Goal: Task Accomplishment & Management: Use online tool/utility

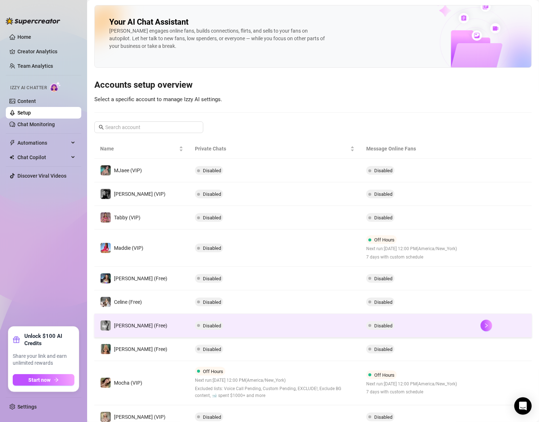
scroll to position [54, 0]
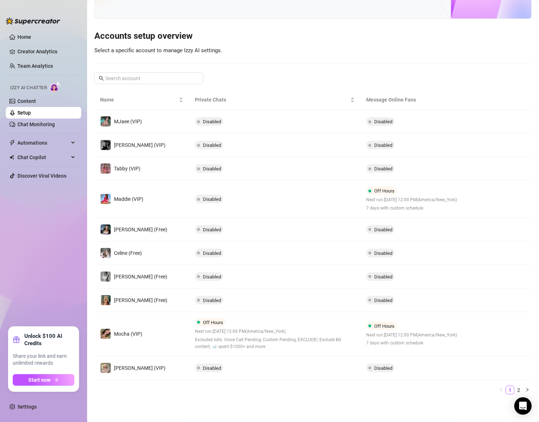
click at [484, 336] on icon "right" at bounding box center [486, 334] width 5 height 5
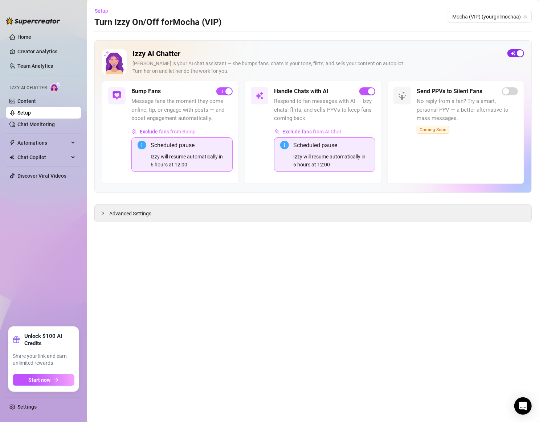
click at [513, 54] on span "button" at bounding box center [515, 53] width 17 height 8
click at [24, 110] on link "Setup" at bounding box center [23, 113] width 13 height 6
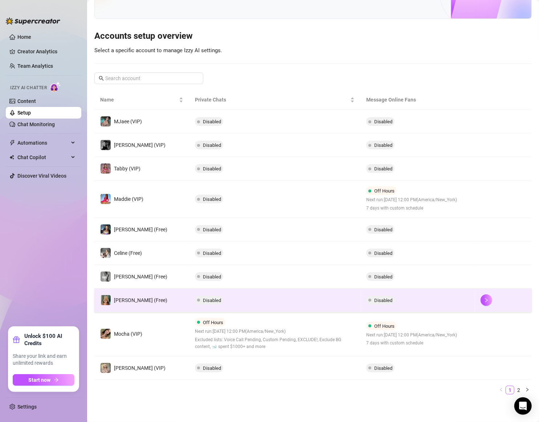
scroll to position [33, 0]
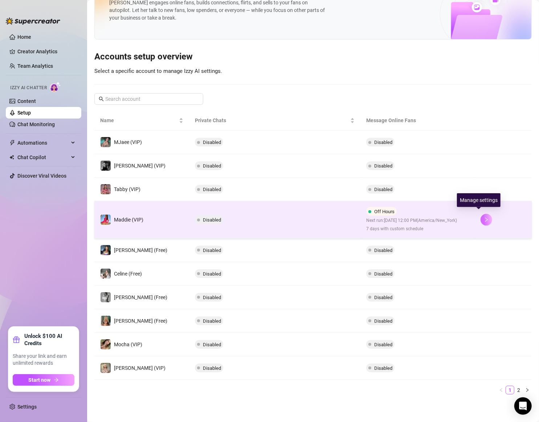
click at [484, 219] on icon "right" at bounding box center [486, 219] width 5 height 5
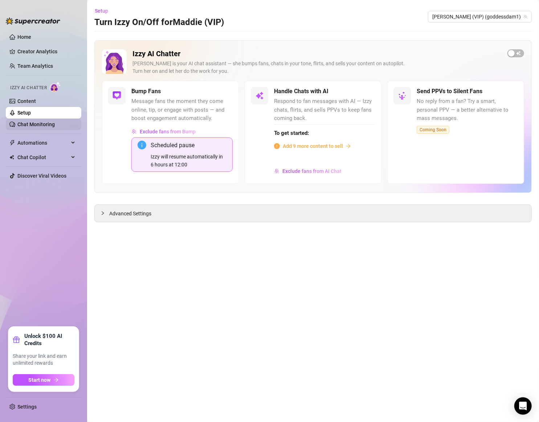
click at [47, 124] on link "Chat Monitoring" at bounding box center [35, 125] width 37 height 6
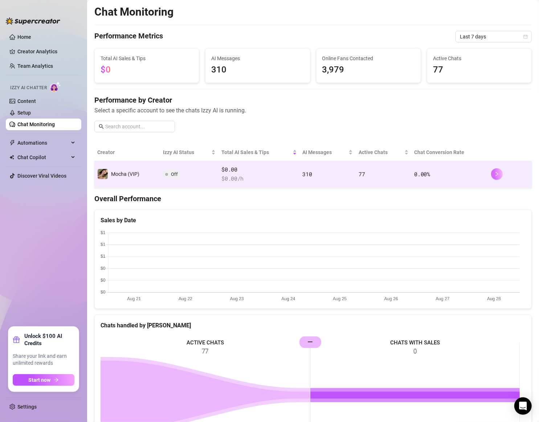
click at [493, 171] on button "button" at bounding box center [497, 174] width 12 height 12
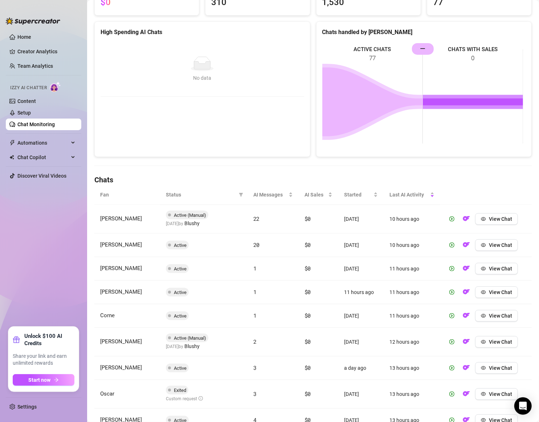
scroll to position [97, 0]
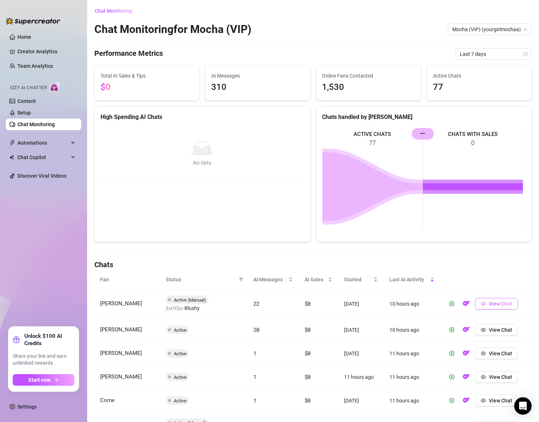
click at [490, 303] on span "View Chat" at bounding box center [500, 304] width 23 height 6
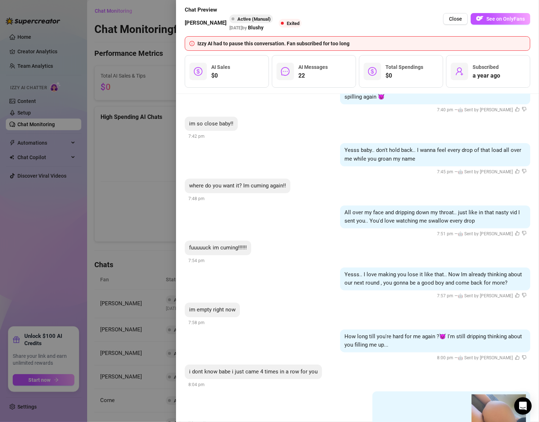
scroll to position [1867, 0]
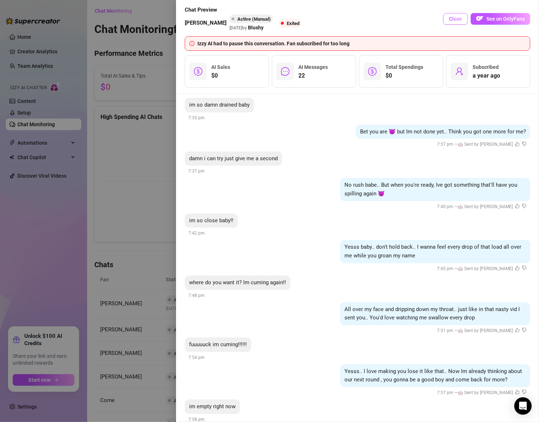
click at [450, 19] on span "Close" at bounding box center [455, 19] width 13 height 6
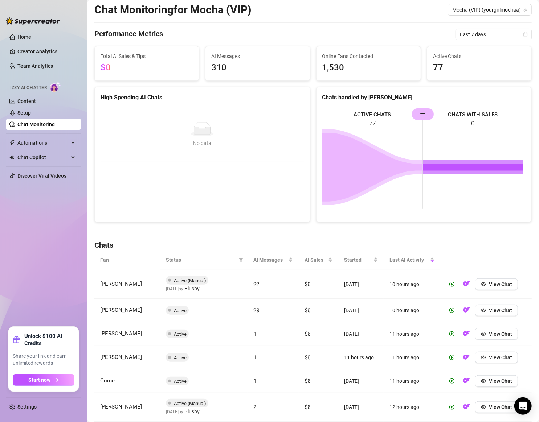
scroll to position [0, 0]
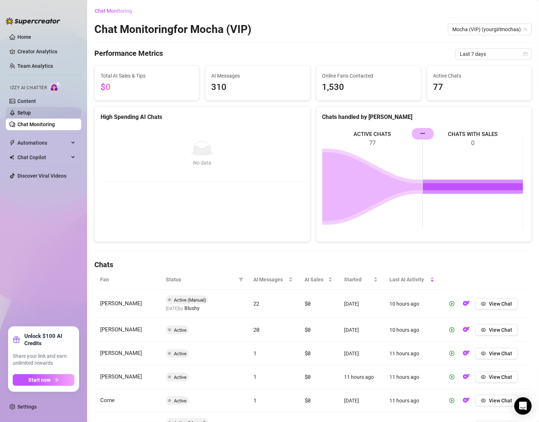
click at [20, 113] on link "Setup" at bounding box center [23, 113] width 13 height 6
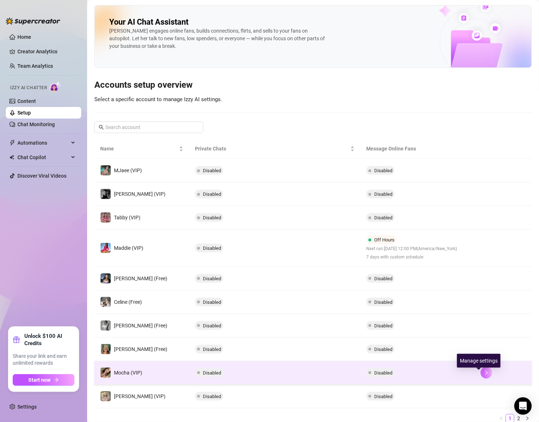
click at [484, 376] on icon "right" at bounding box center [486, 373] width 5 height 5
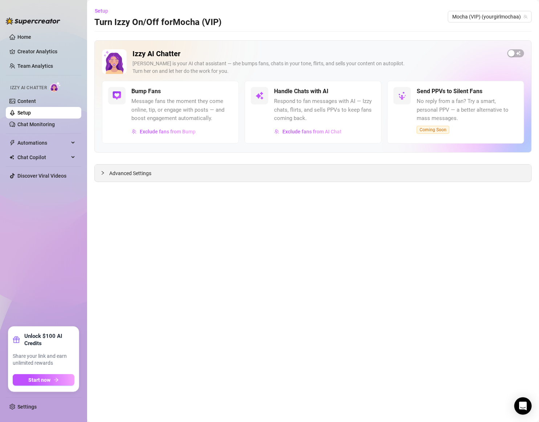
click at [119, 173] on span "Advanced Settings" at bounding box center [130, 174] width 42 height 8
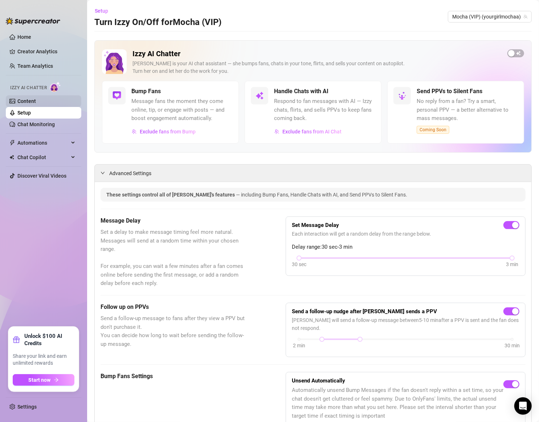
click at [29, 98] on link "Content" at bounding box center [26, 101] width 19 height 6
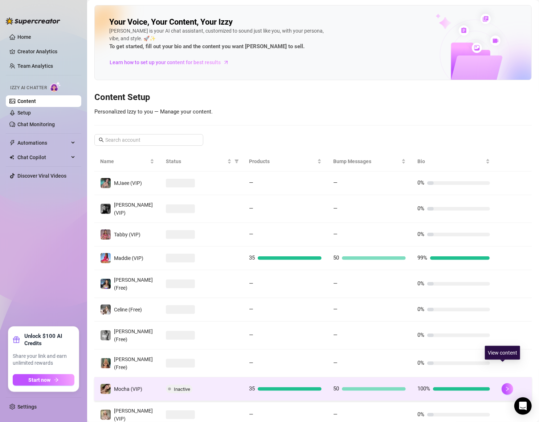
click at [507, 384] on div at bounding box center [514, 390] width 24 height 12
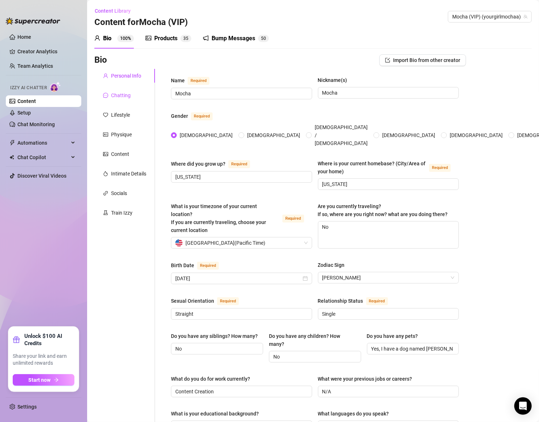
click at [119, 97] on div "Chatting" at bounding box center [121, 95] width 20 height 8
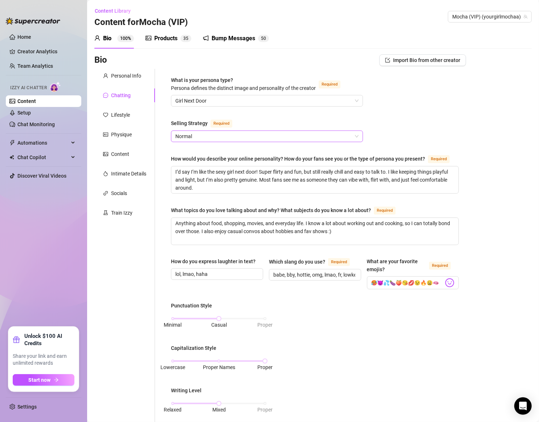
click at [353, 135] on span "Normal" at bounding box center [266, 136] width 183 height 11
click at [401, 121] on div "What is your persona type? [PERSON_NAME] defines the distinct image and persona…" at bounding box center [315, 347] width 288 height 543
click at [32, 123] on link "Chat Monitoring" at bounding box center [35, 125] width 37 height 6
